Goal: Information Seeking & Learning: Learn about a topic

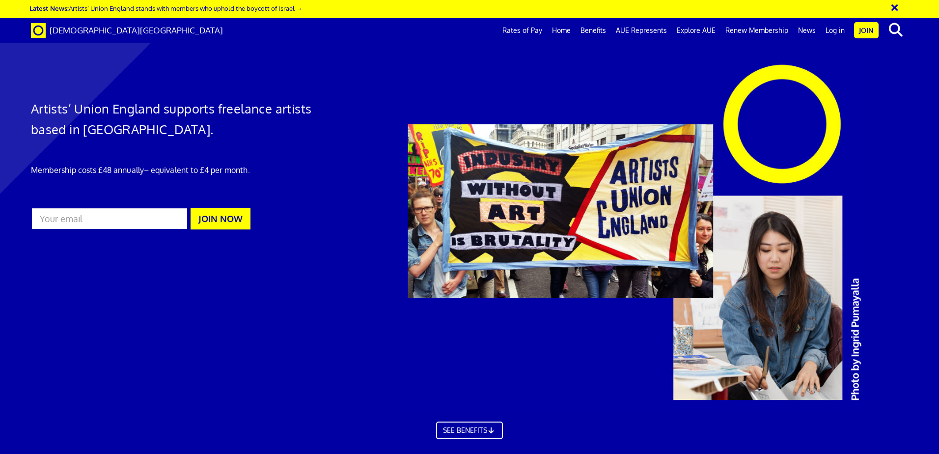
scroll to position [0, 15]
click at [538, 29] on link "Rates of Pay" at bounding box center [523, 30] width 50 height 25
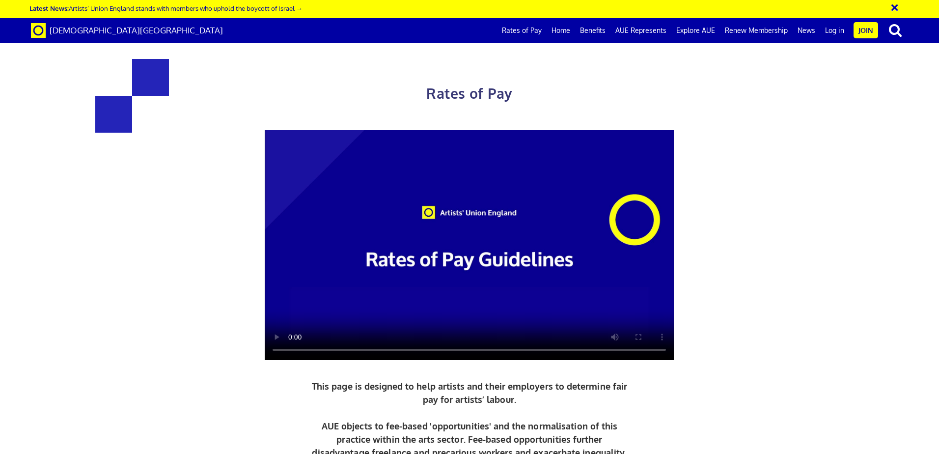
scroll to position [49, 0]
click at [588, 197] on video at bounding box center [469, 245] width 409 height 230
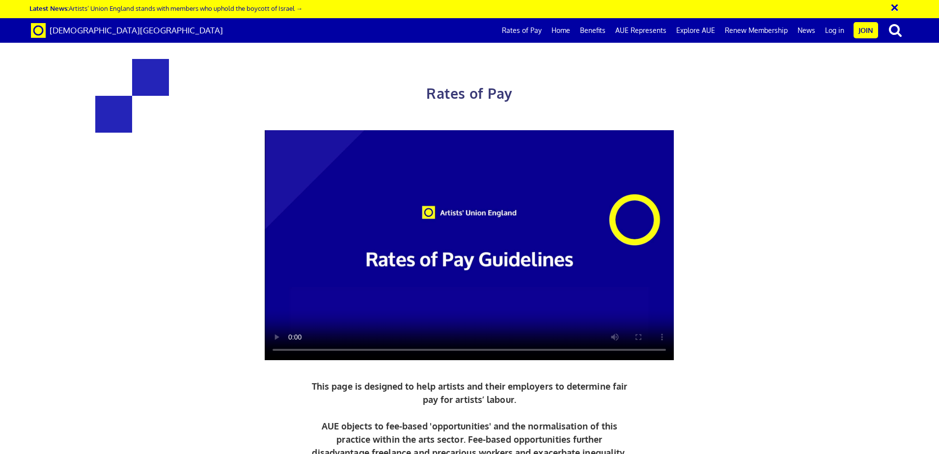
drag, startPoint x: 444, startPoint y: 189, endPoint x: 451, endPoint y: 191, distance: 7.6
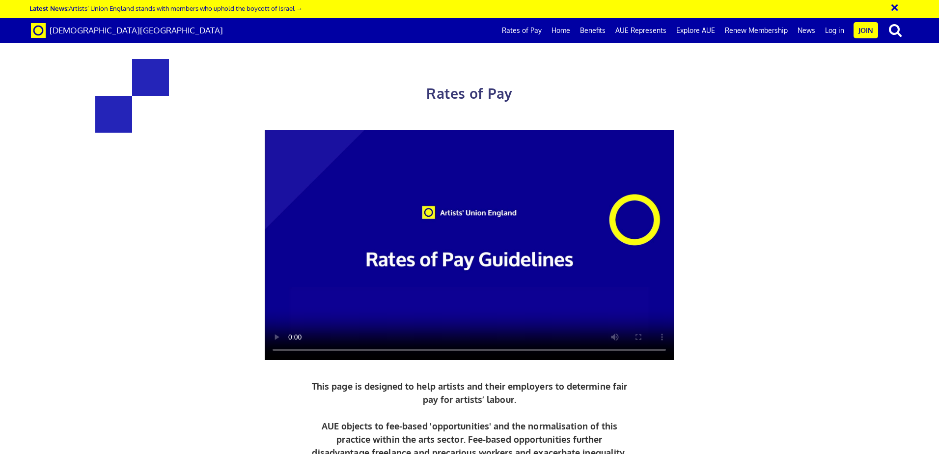
drag, startPoint x: 451, startPoint y: 191, endPoint x: 428, endPoint y: 190, distance: 23.1
drag, startPoint x: 352, startPoint y: 283, endPoint x: 372, endPoint y: 284, distance: 20.2
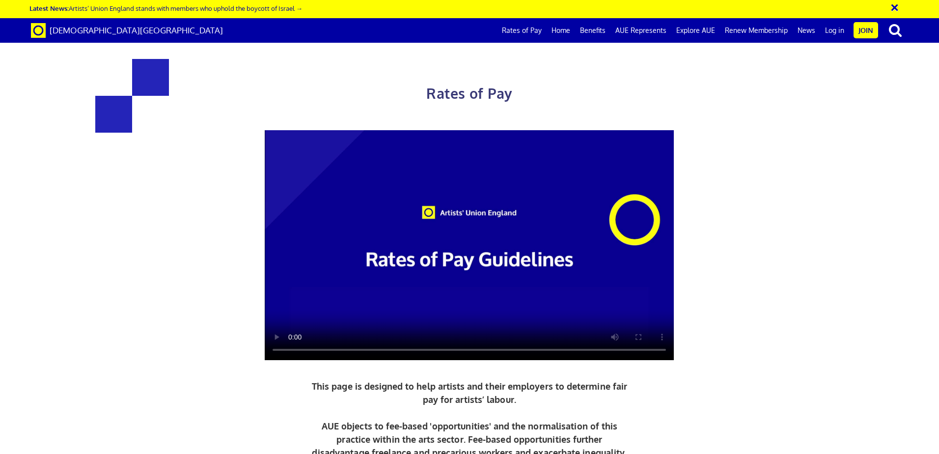
drag, startPoint x: 372, startPoint y: 284, endPoint x: 350, endPoint y: 284, distance: 22.6
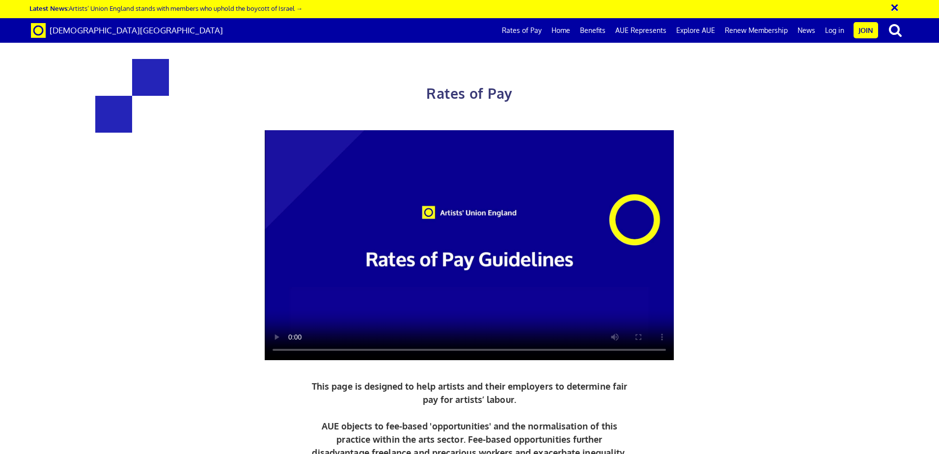
scroll to position [1228, 0]
drag, startPoint x: 451, startPoint y: 222, endPoint x: 486, endPoint y: 228, distance: 35.9
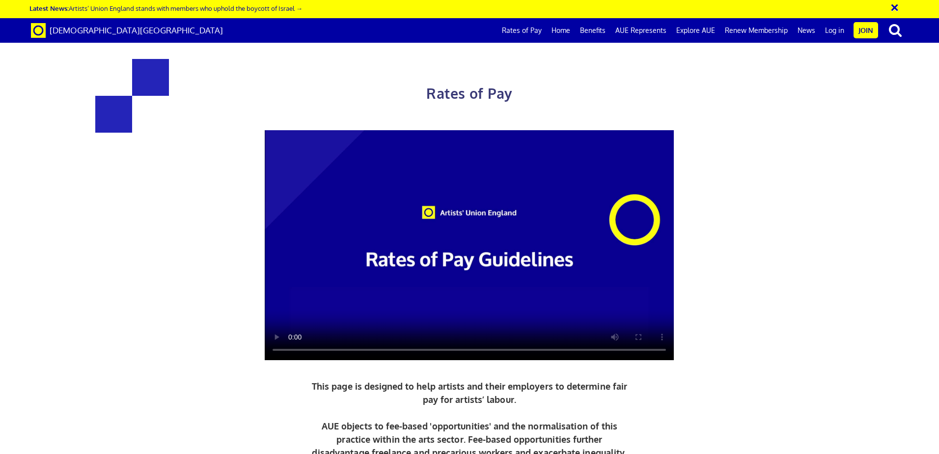
drag, startPoint x: 486, startPoint y: 228, endPoint x: 477, endPoint y: 228, distance: 9.3
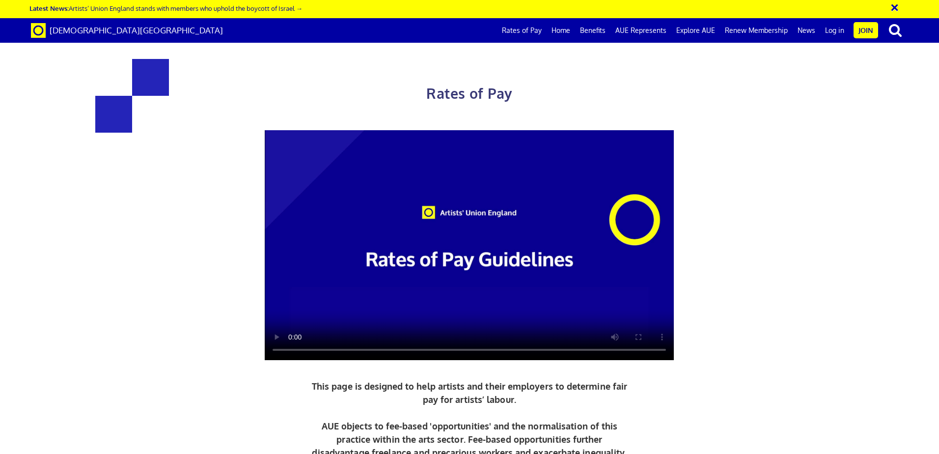
drag, startPoint x: 430, startPoint y: 280, endPoint x: 462, endPoint y: 280, distance: 31.9
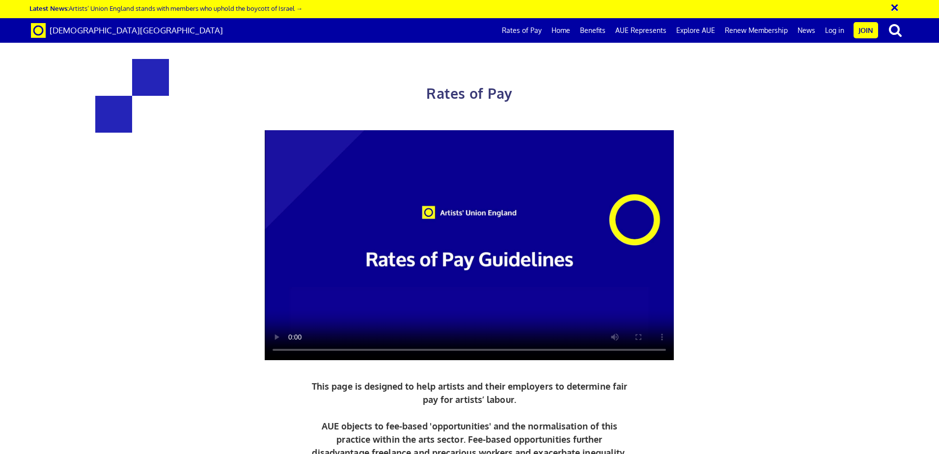
drag, startPoint x: 418, startPoint y: 238, endPoint x: 496, endPoint y: 260, distance: 81.3
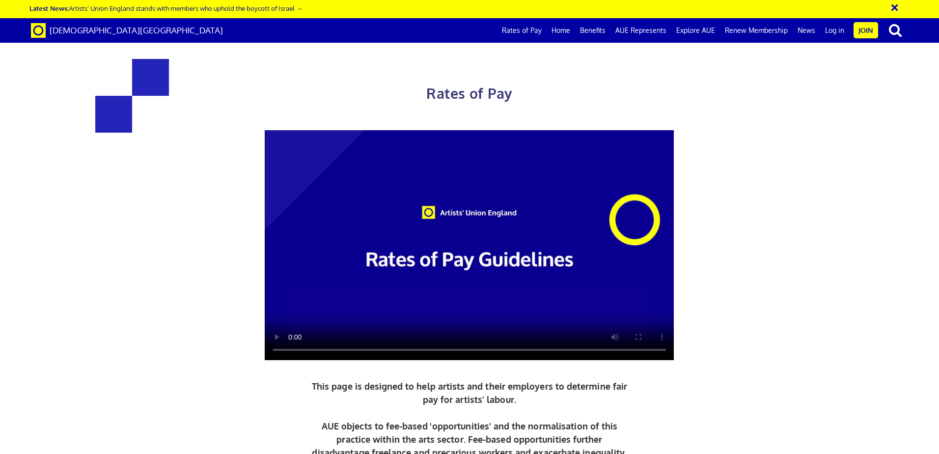
drag, startPoint x: 496, startPoint y: 260, endPoint x: 479, endPoint y: 262, distance: 16.8
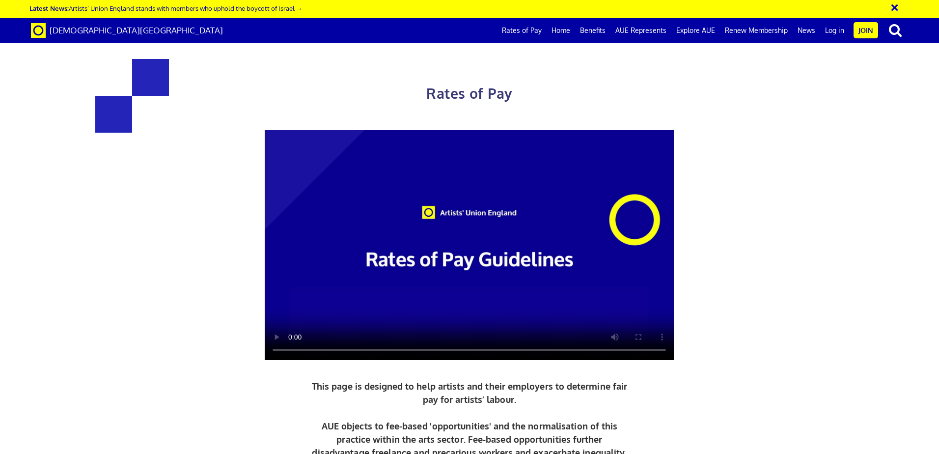
drag, startPoint x: 400, startPoint y: 218, endPoint x: 583, endPoint y: 232, distance: 183.8
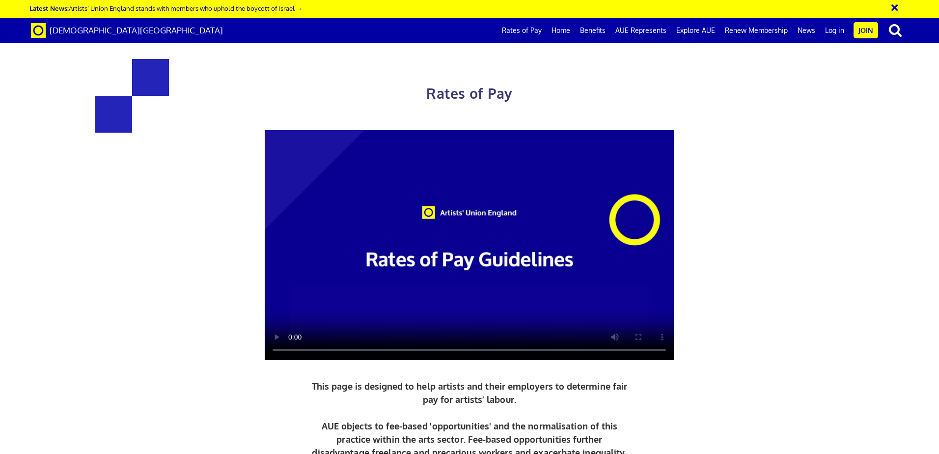
drag, startPoint x: 583, startPoint y: 232, endPoint x: 513, endPoint y: 227, distance: 70.4
